Goal: Transaction & Acquisition: Purchase product/service

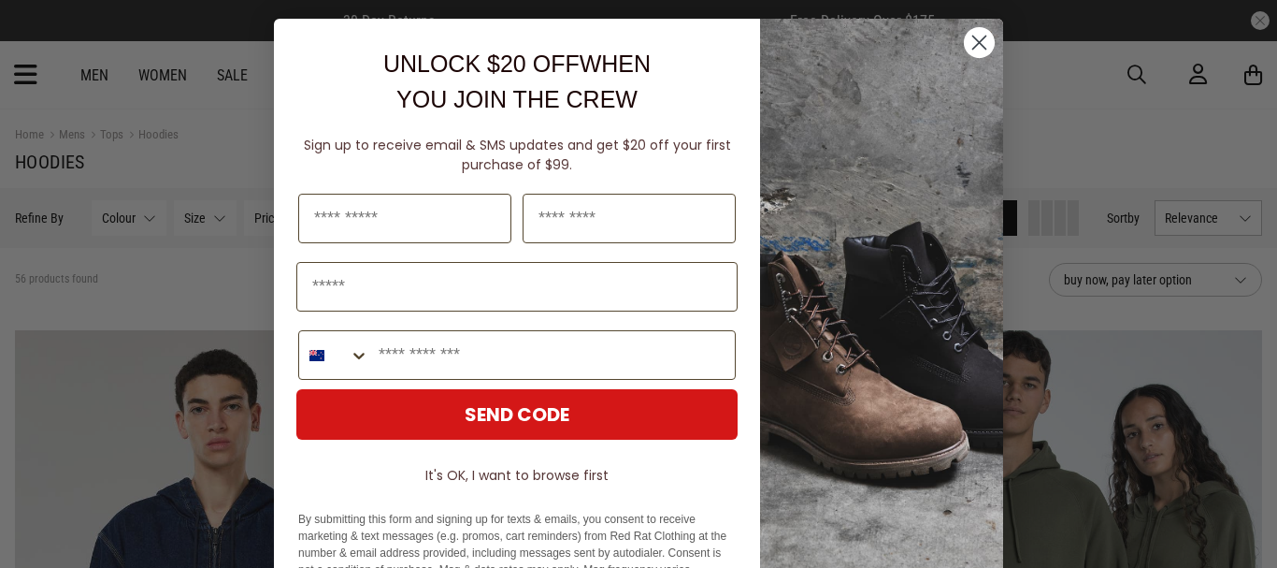
click at [967, 36] on circle "Close dialog" at bounding box center [979, 42] width 31 height 31
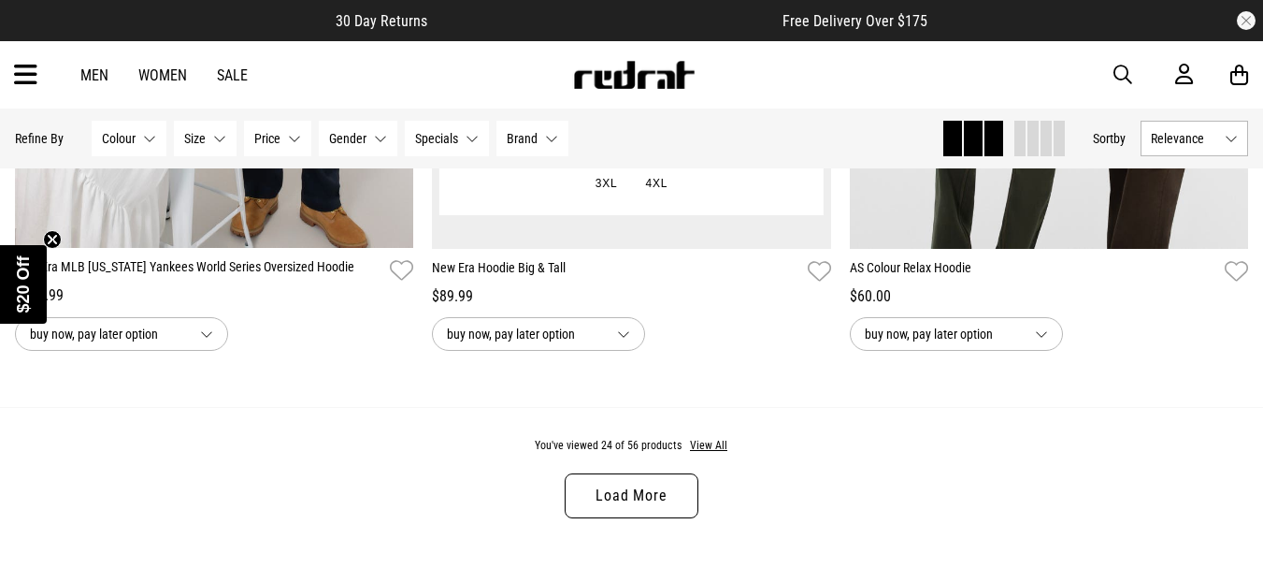
scroll to position [5726, 0]
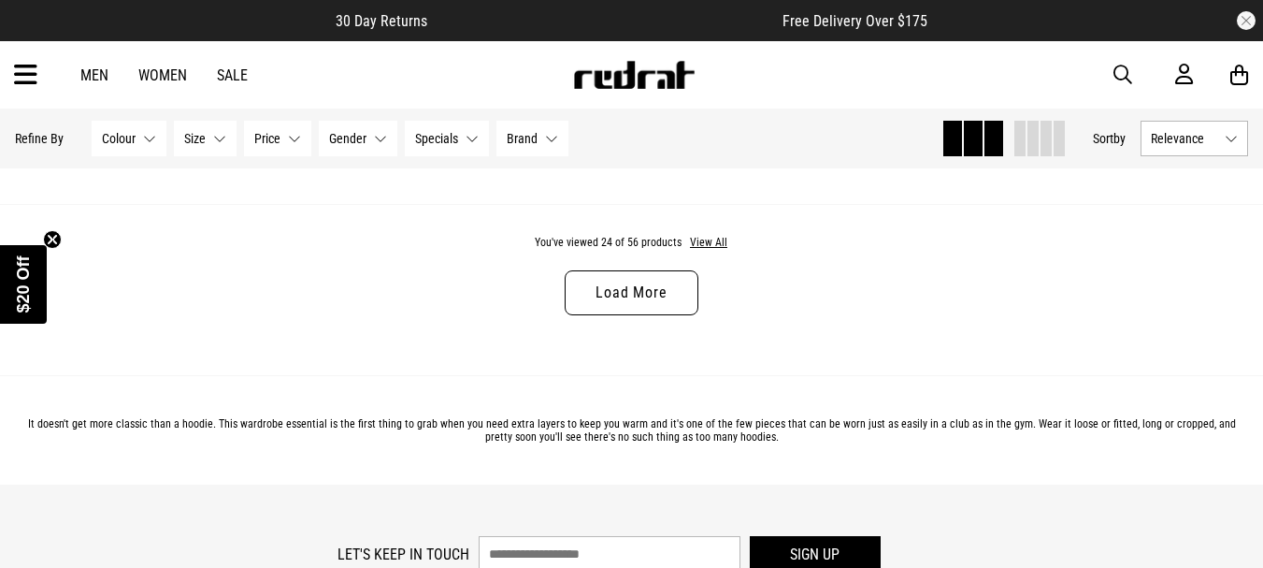
click at [656, 295] on link "Load More" at bounding box center [631, 292] width 133 height 45
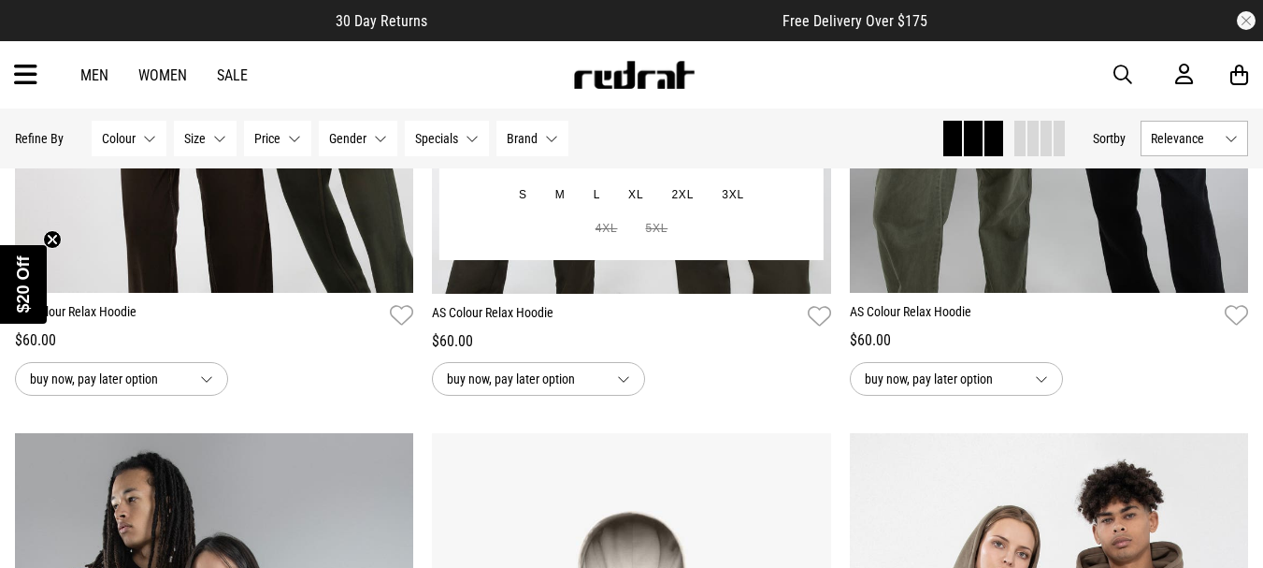
scroll to position [6204, 0]
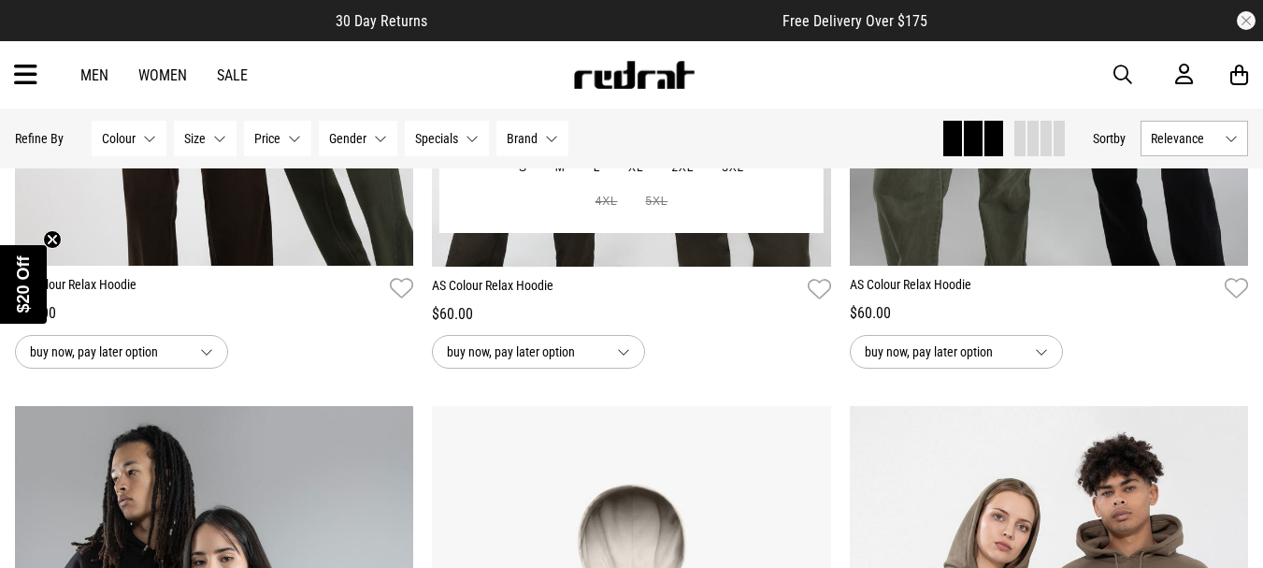
click at [728, 324] on div "$60.00" at bounding box center [631, 314] width 398 height 22
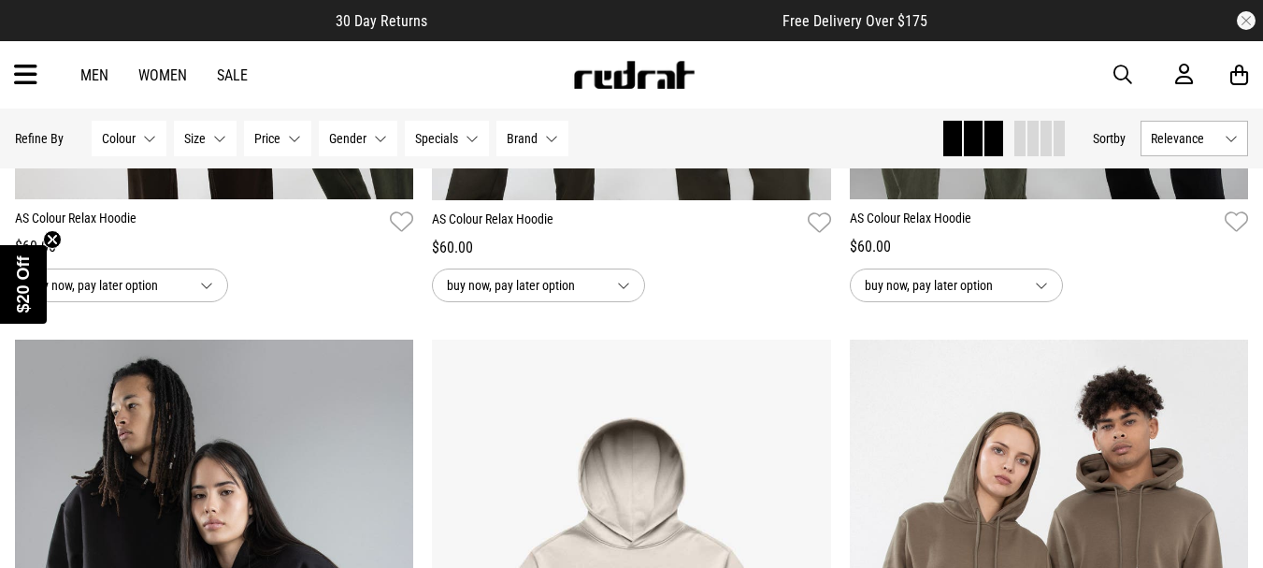
scroll to position [6269, 0]
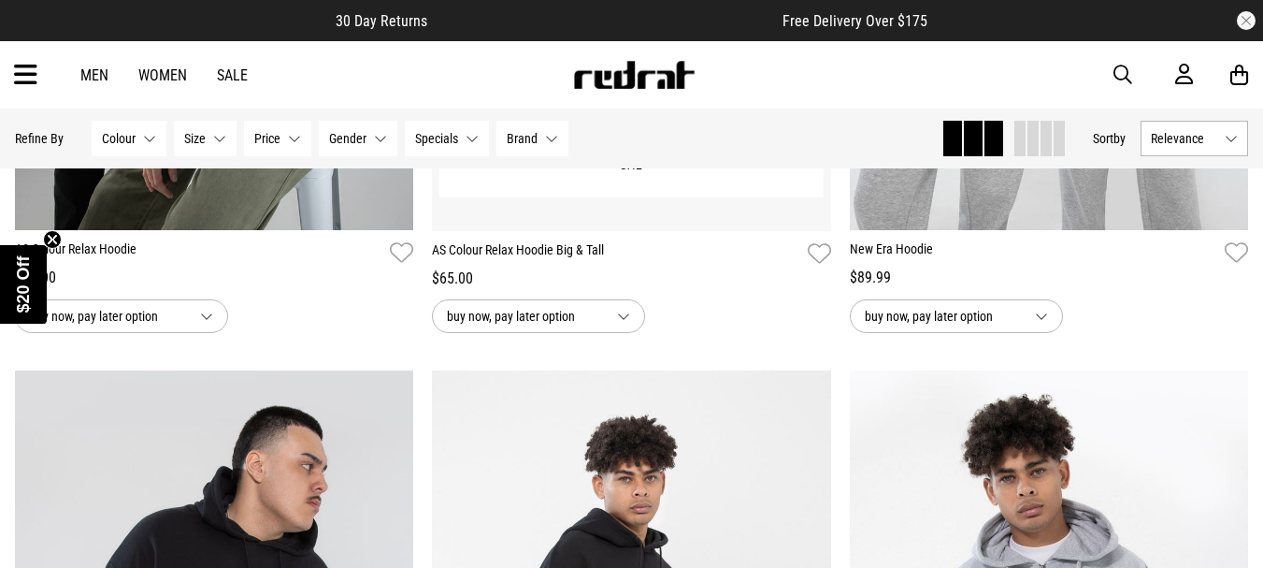
scroll to position [6939, 0]
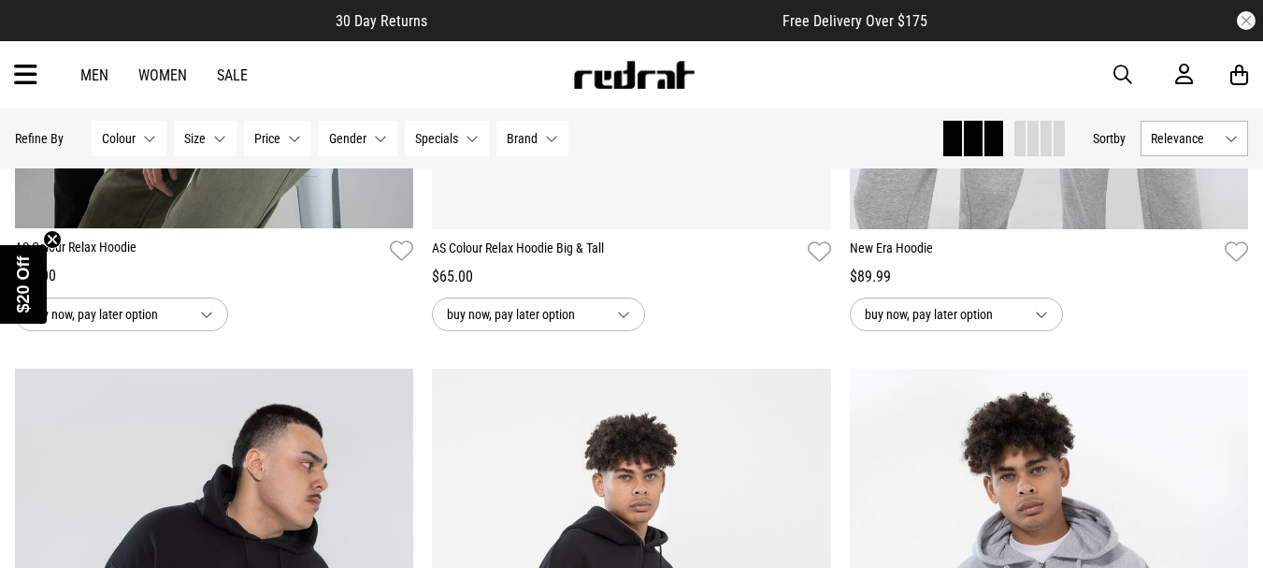
click at [1187, 140] on span "Relevance" at bounding box center [1184, 138] width 66 height 15
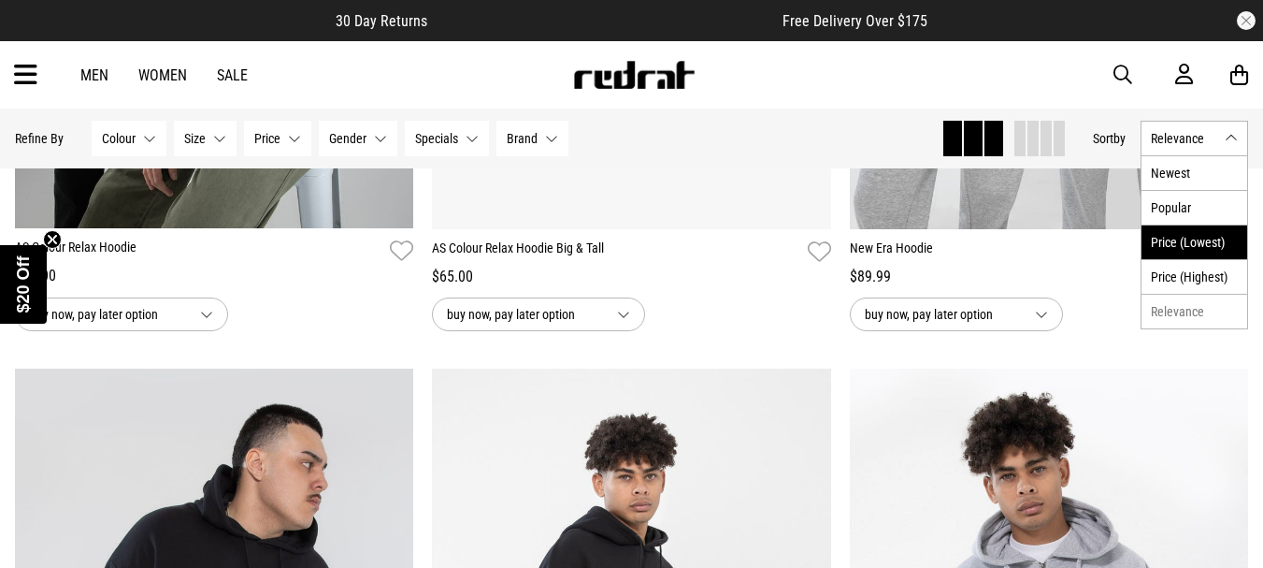
click at [1190, 248] on li "Price (Lowest)" at bounding box center [1195, 241] width 106 height 35
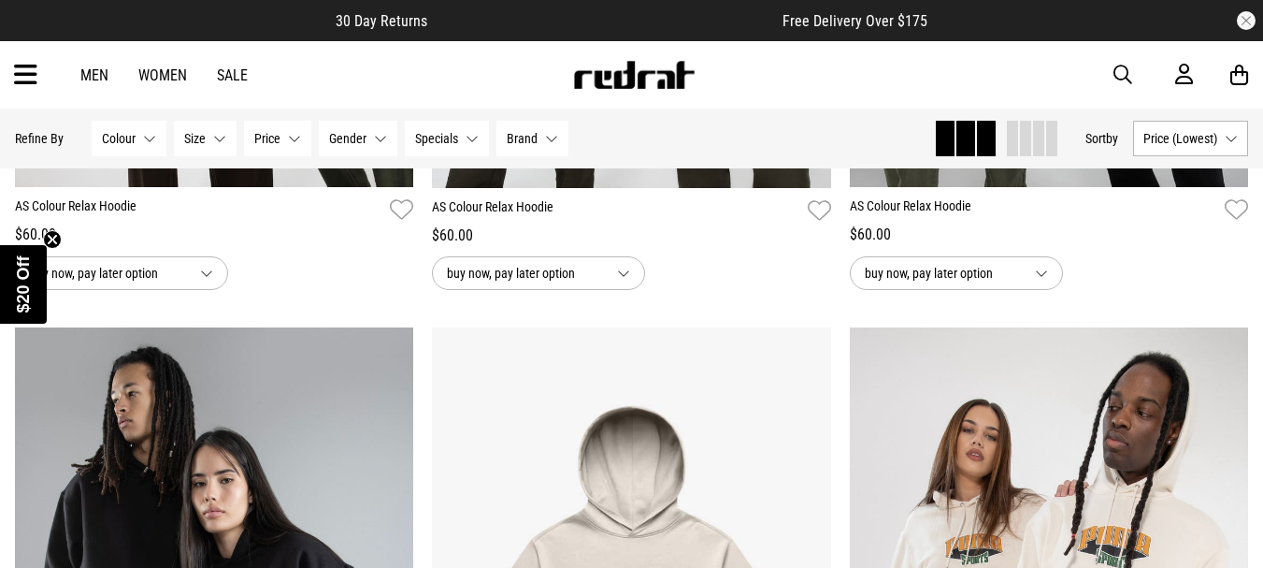
scroll to position [2872, 0]
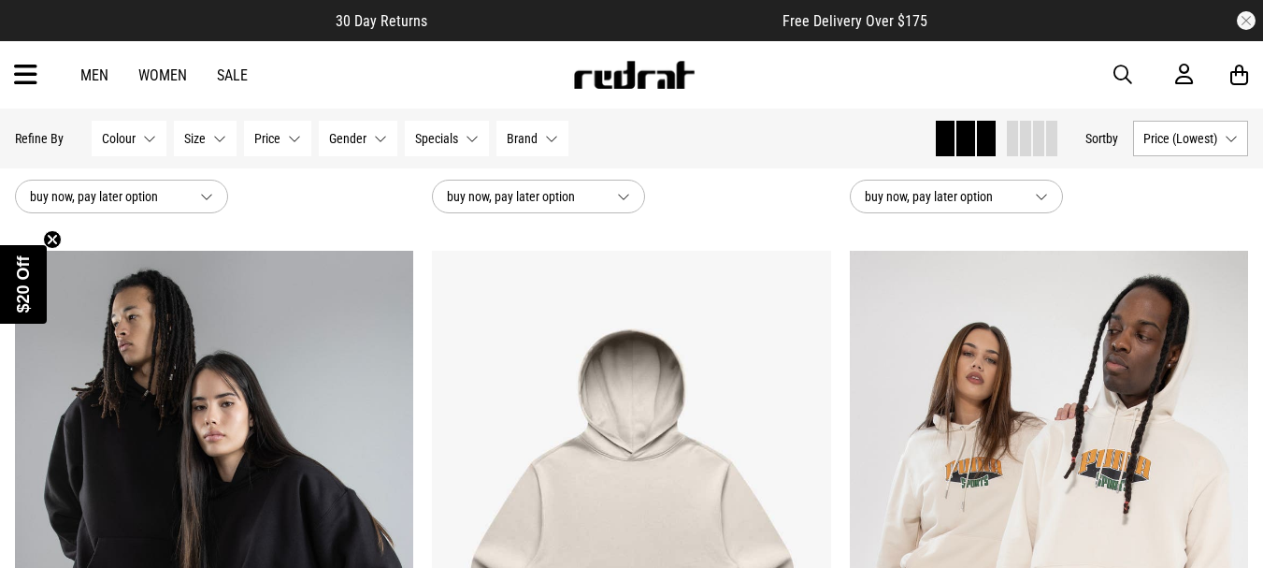
click at [598, 205] on span "buy now, pay later option" at bounding box center [524, 196] width 155 height 22
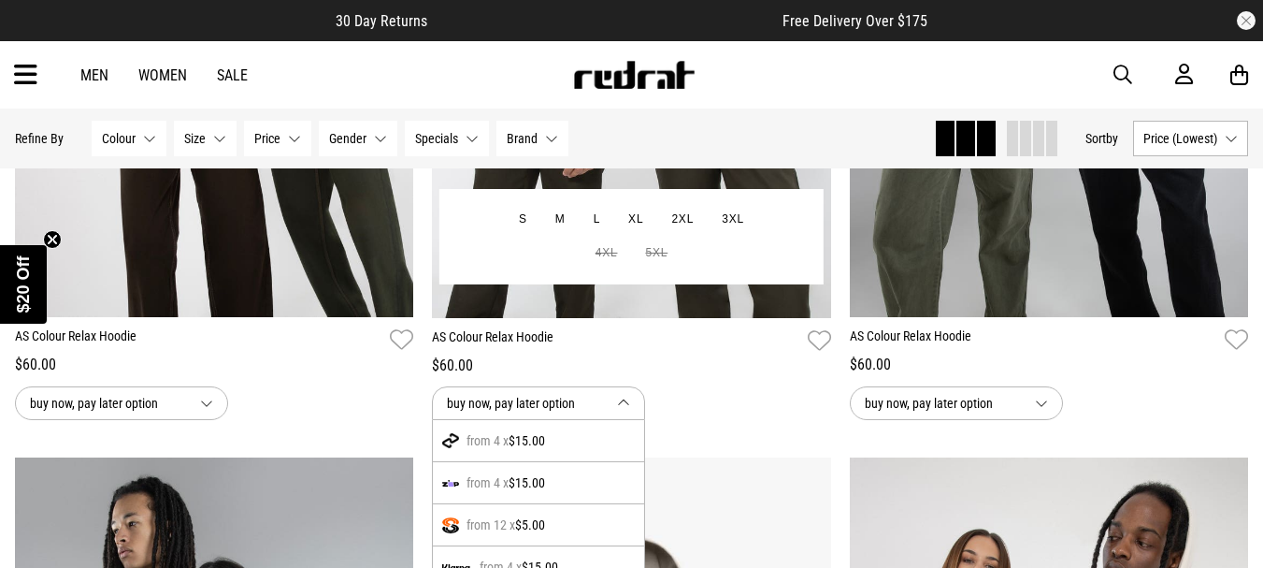
scroll to position [2582, 0]
